Goal: Navigation & Orientation: Go to known website

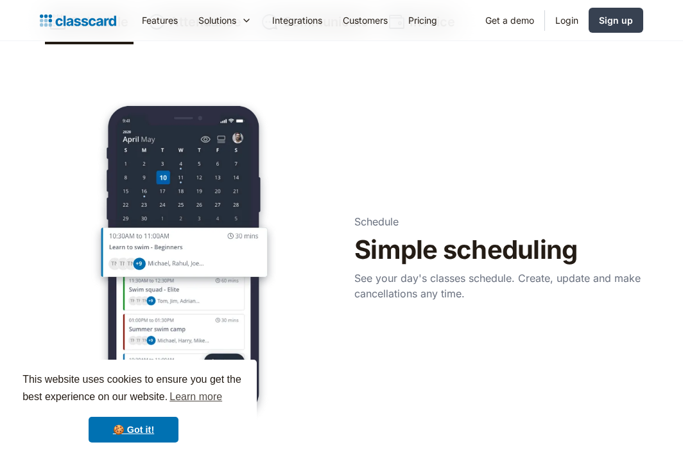
scroll to position [612, 0]
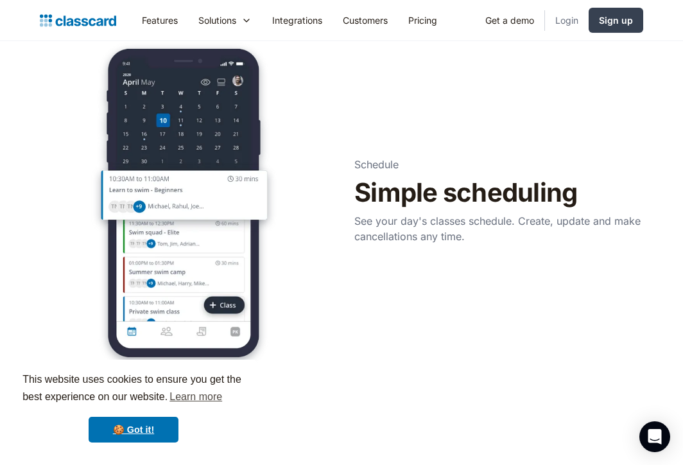
click at [567, 17] on link "Login" at bounding box center [567, 20] width 44 height 29
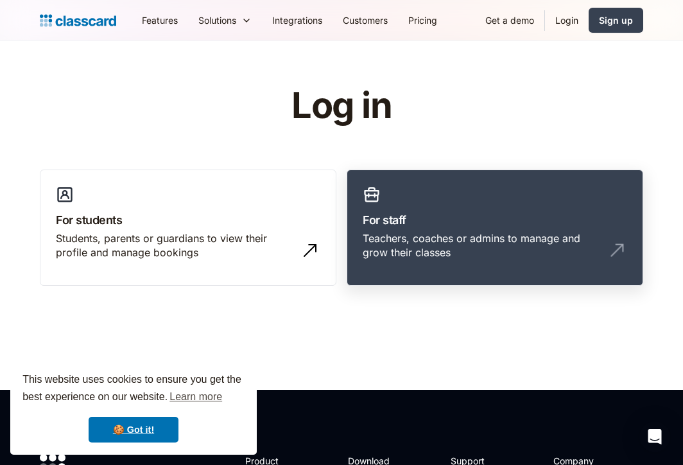
click at [482, 227] on h3 "For staff" at bounding box center [495, 219] width 264 height 17
